Goal: Information Seeking & Learning: Learn about a topic

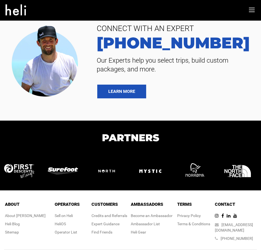
type input "Heli Skiing"
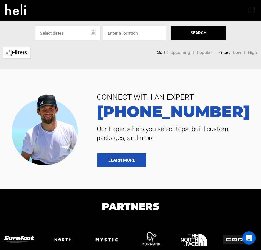
click at [252, 9] on icon at bounding box center [252, 10] width 6 height 6
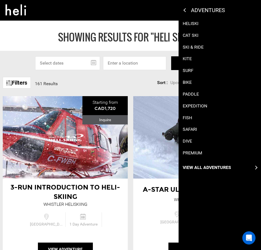
click at [190, 35] on p "Cat Ski" at bounding box center [191, 35] width 16 height 6
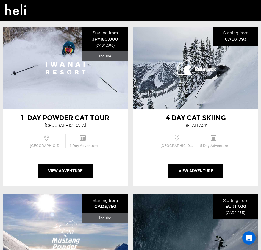
scroll to position [137, 0]
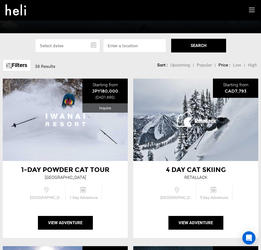
type input "Heli Skiing"
